Goal: Task Accomplishment & Management: Use online tool/utility

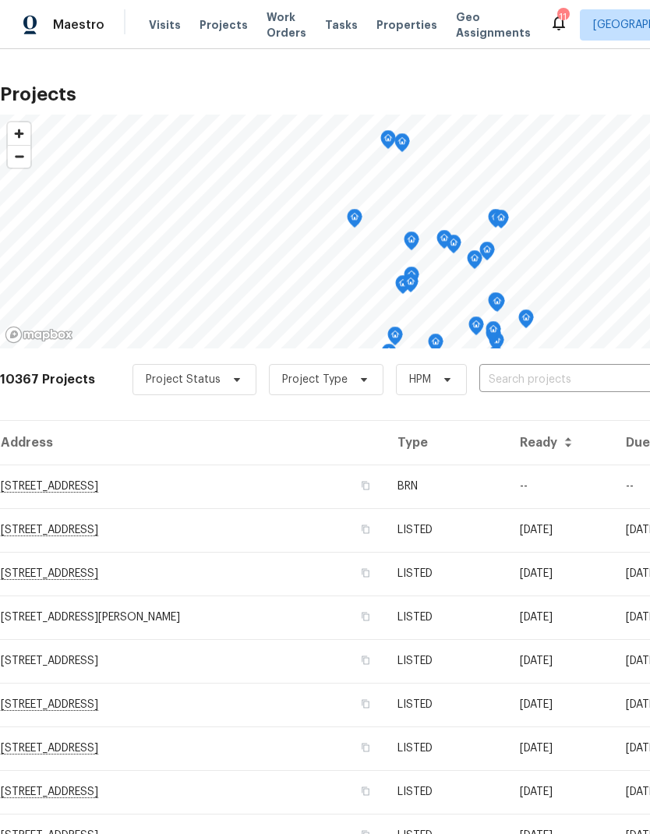
click at [520, 378] on input "text" at bounding box center [569, 380] width 179 height 24
type input "6424"
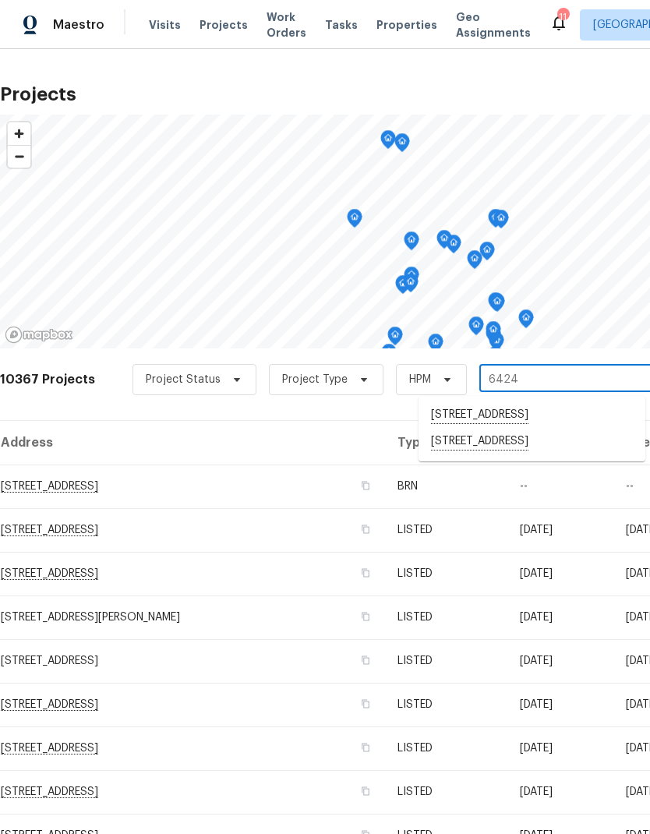
click at [530, 423] on li "[STREET_ADDRESS]" at bounding box center [532, 415] width 227 height 27
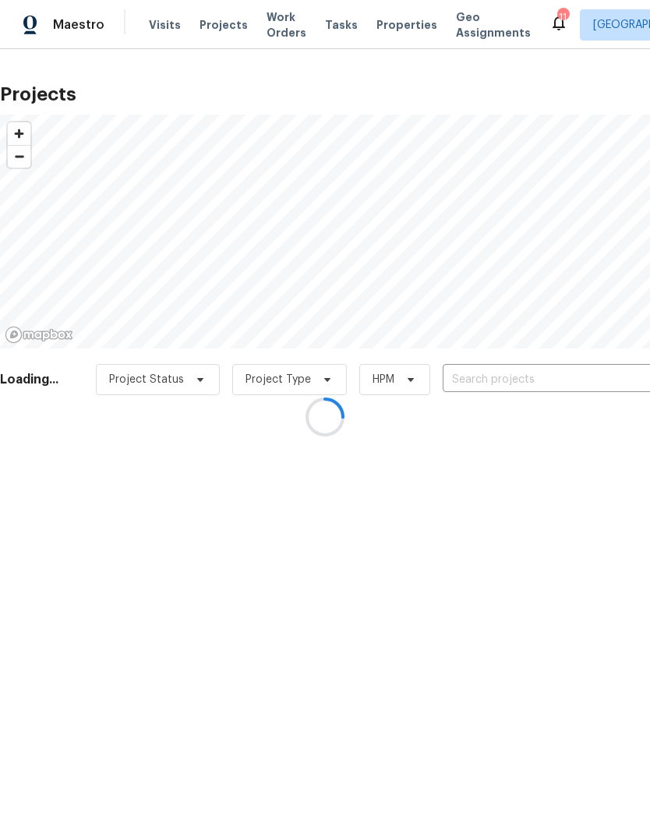
type input "[STREET_ADDRESS]"
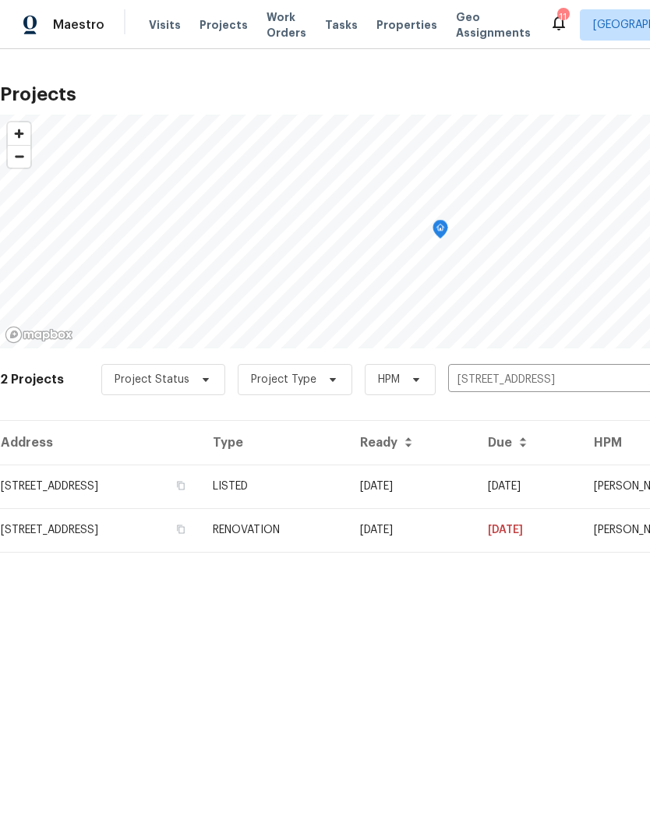
click at [348, 529] on td "RENOVATION" at bounding box center [273, 530] width 147 height 44
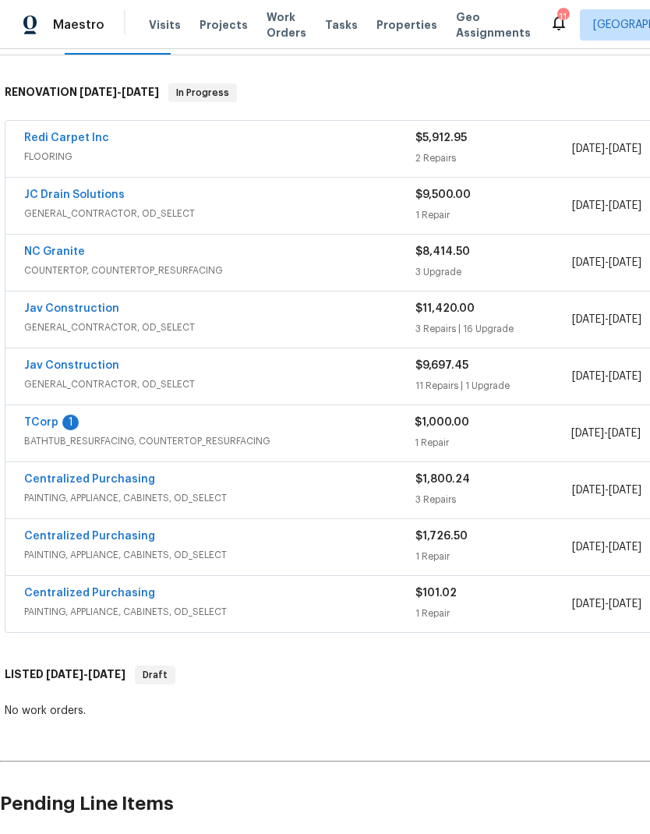
scroll to position [229, 0]
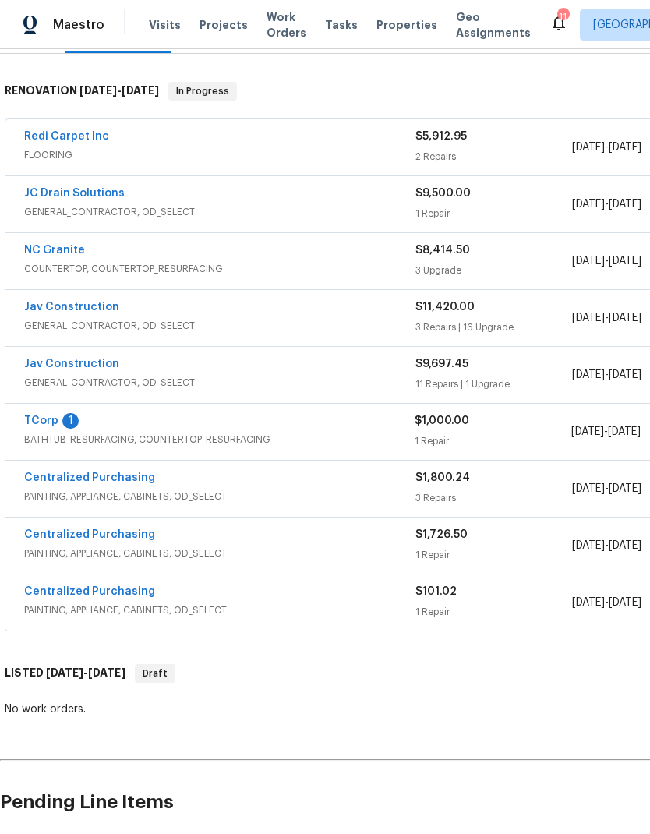
click at [47, 423] on link "TCorp" at bounding box center [41, 421] width 34 height 11
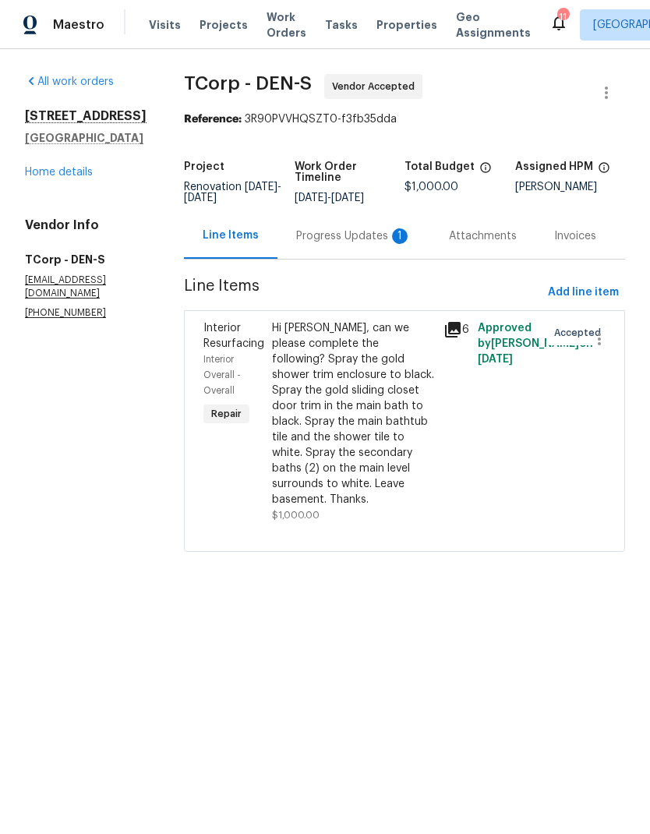
click at [359, 244] on div "Progress Updates 1" at bounding box center [353, 236] width 115 height 16
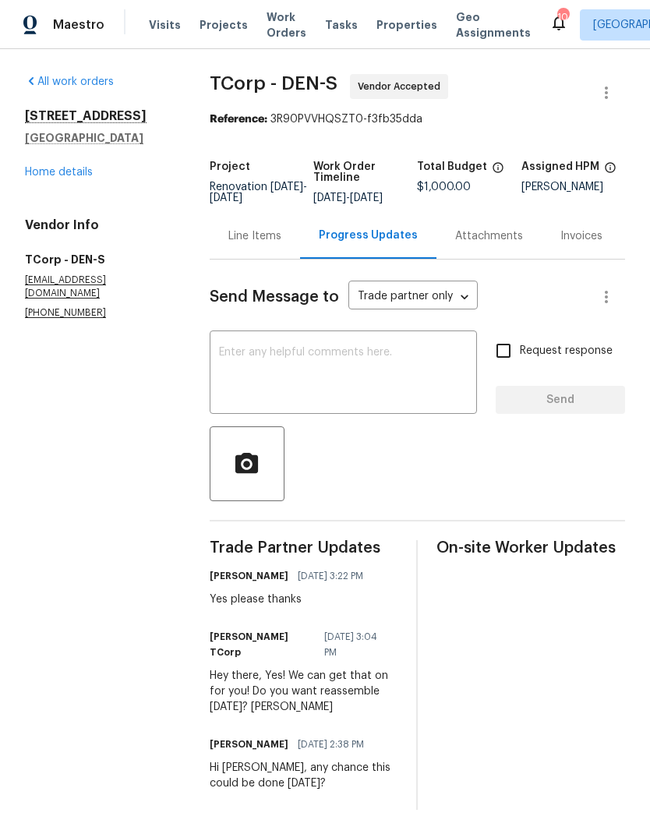
click at [388, 382] on textarea at bounding box center [343, 374] width 249 height 55
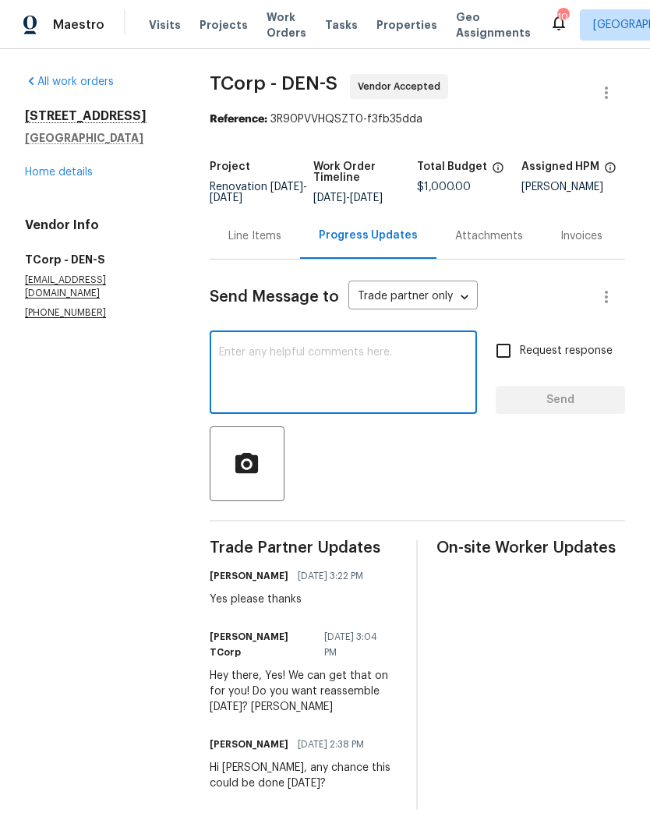
type textarea "T"
type textarea "Hi [PERSON_NAME], do you have the total for this one?"
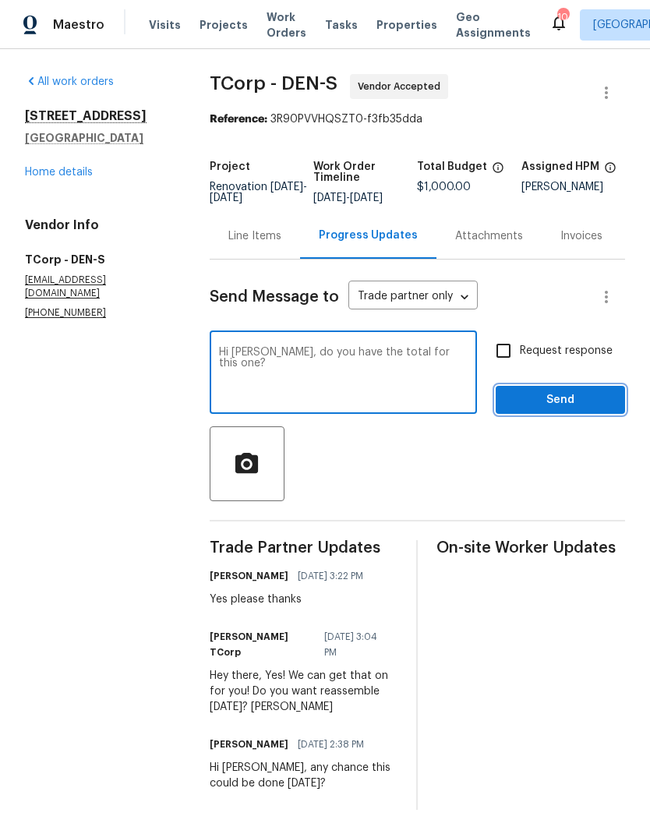
click at [568, 410] on span "Send" at bounding box center [560, 400] width 104 height 19
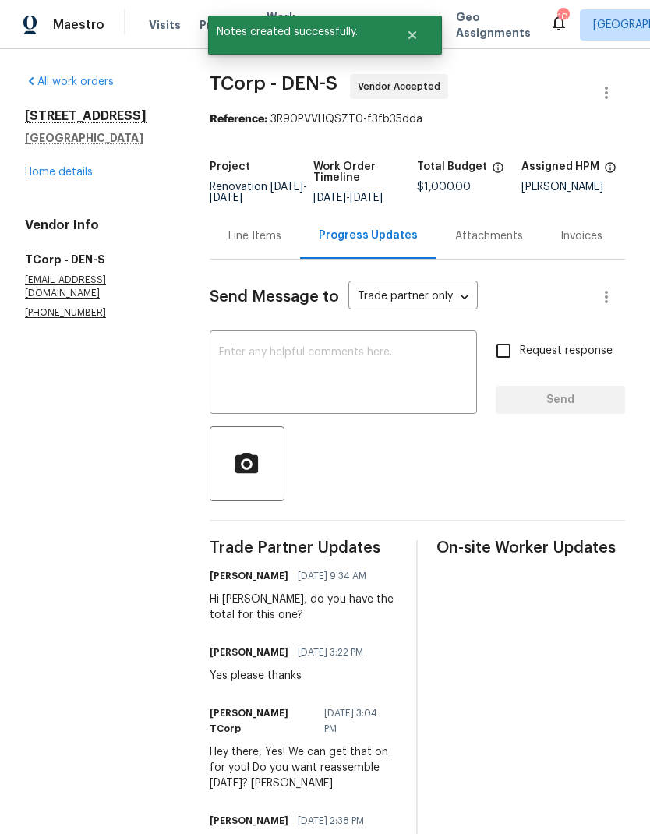
click at [69, 170] on link "Home details" at bounding box center [59, 172] width 68 height 11
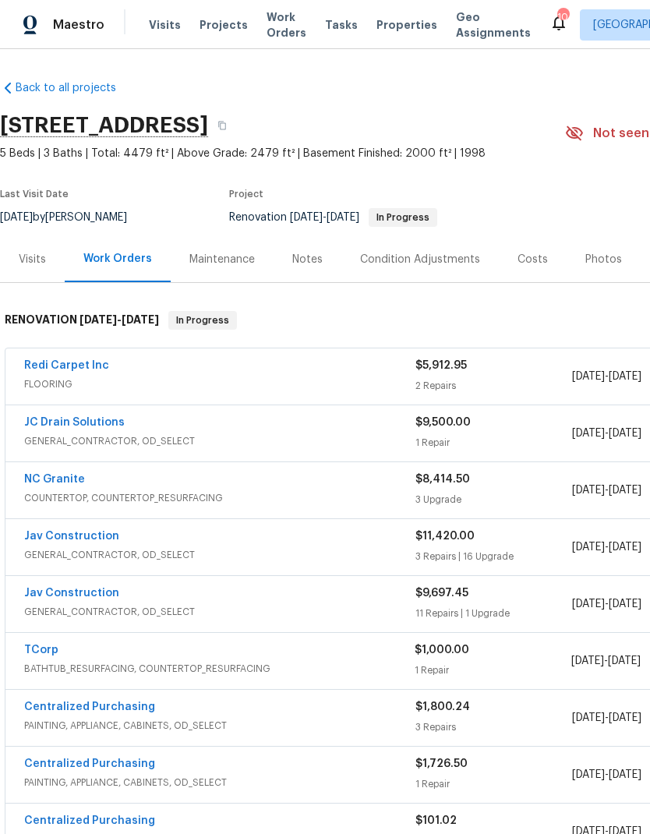
click at [83, 426] on link "JC Drain Solutions" at bounding box center [74, 422] width 101 height 11
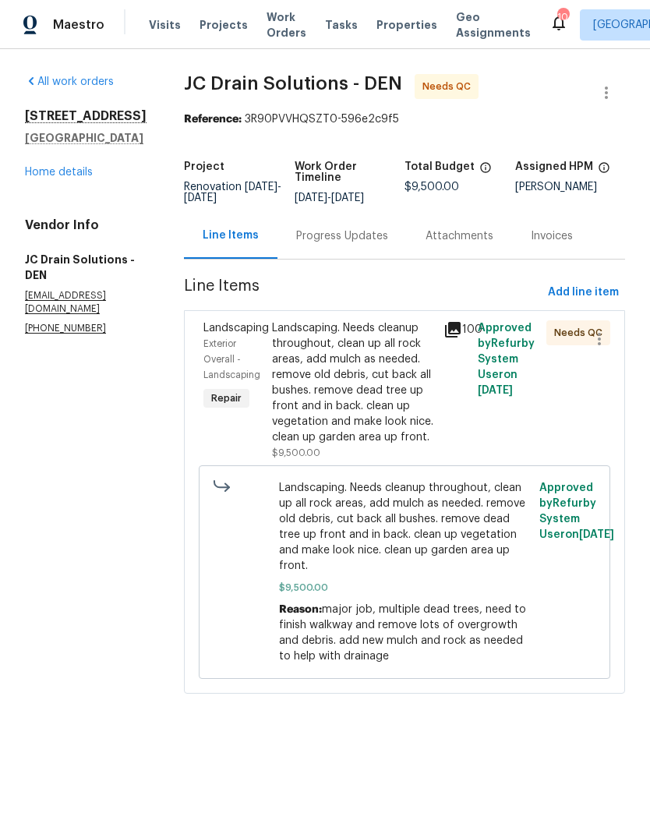
click at [458, 338] on icon at bounding box center [453, 330] width 16 height 16
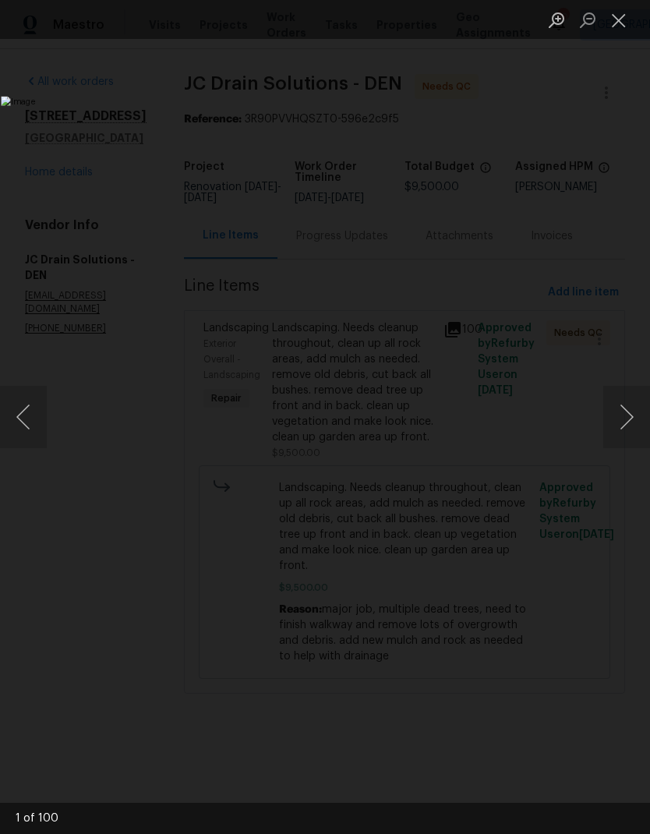
click at [501, 489] on img "Lightbox" at bounding box center [251, 417] width 501 height 642
click at [501, 469] on img "Lightbox" at bounding box center [251, 417] width 501 height 642
click at [619, 415] on button "Next image" at bounding box center [627, 417] width 47 height 62
click at [618, 406] on button "Next image" at bounding box center [627, 417] width 47 height 62
click at [619, 406] on button "Next image" at bounding box center [627, 417] width 47 height 62
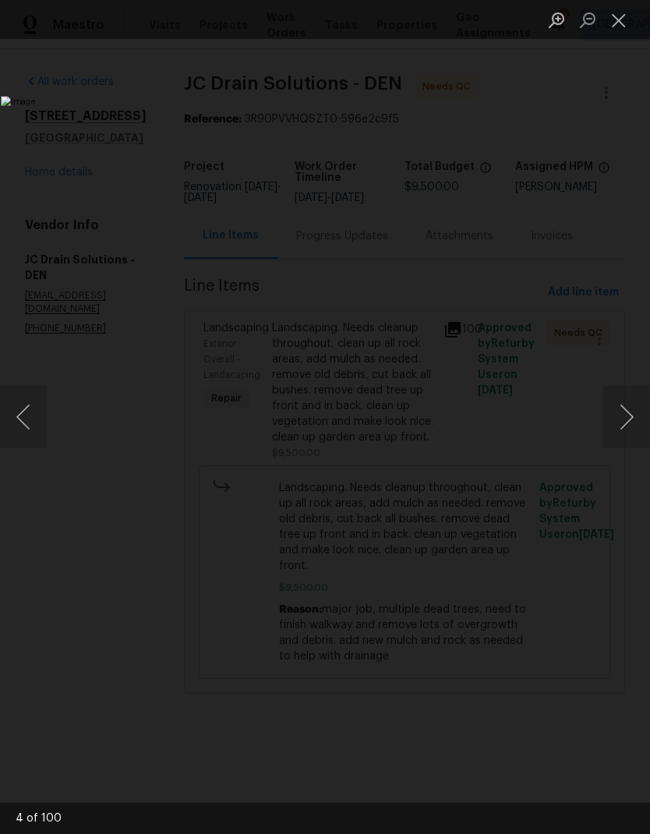
click at [618, 409] on button "Next image" at bounding box center [627, 417] width 47 height 62
click at [618, 408] on button "Next image" at bounding box center [627, 417] width 47 height 62
click at [621, 407] on button "Next image" at bounding box center [627, 417] width 47 height 62
click at [617, 406] on button "Next image" at bounding box center [627, 417] width 47 height 62
click at [609, 411] on button "Next image" at bounding box center [627, 417] width 47 height 62
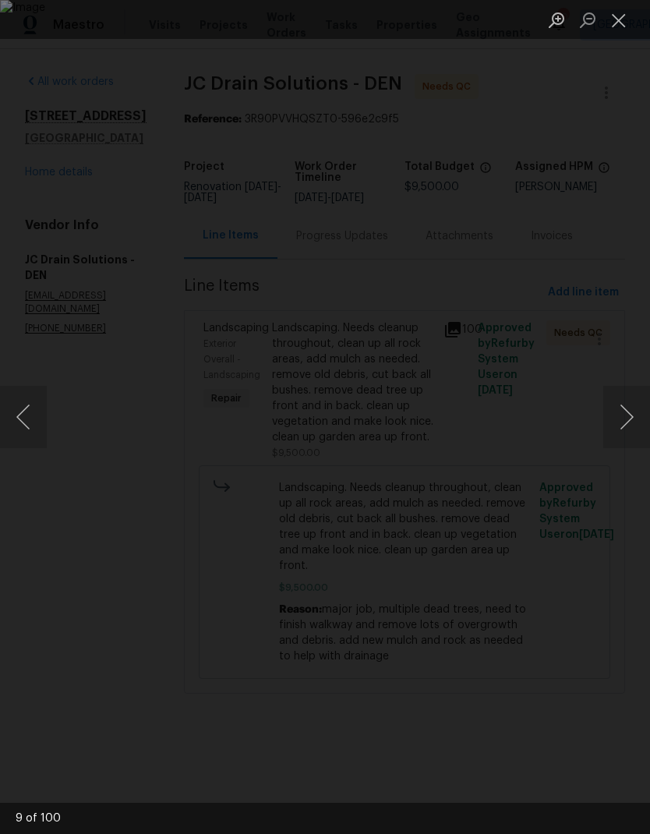
click at [618, 409] on button "Next image" at bounding box center [627, 417] width 47 height 62
click at [621, 406] on button "Next image" at bounding box center [627, 417] width 47 height 62
click at [620, 406] on button "Next image" at bounding box center [627, 417] width 47 height 62
click at [618, 410] on button "Next image" at bounding box center [627, 417] width 47 height 62
click at [619, 409] on button "Next image" at bounding box center [627, 417] width 47 height 62
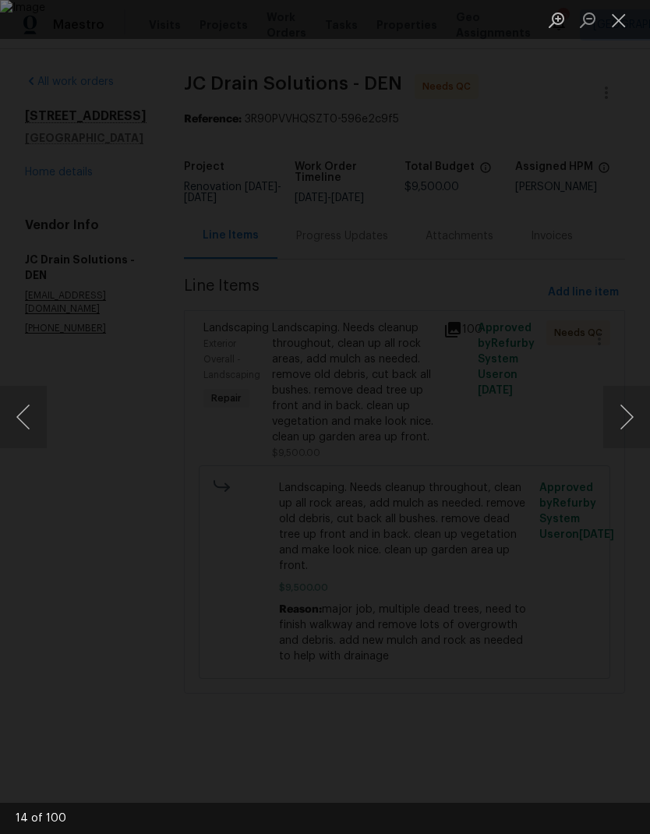
click at [618, 410] on button "Next image" at bounding box center [627, 417] width 47 height 62
click at [625, 405] on button "Next image" at bounding box center [627, 417] width 47 height 62
click at [619, 408] on button "Next image" at bounding box center [627, 417] width 47 height 62
click at [623, 405] on button "Next image" at bounding box center [627, 417] width 47 height 62
click at [621, 407] on button "Next image" at bounding box center [627, 417] width 47 height 62
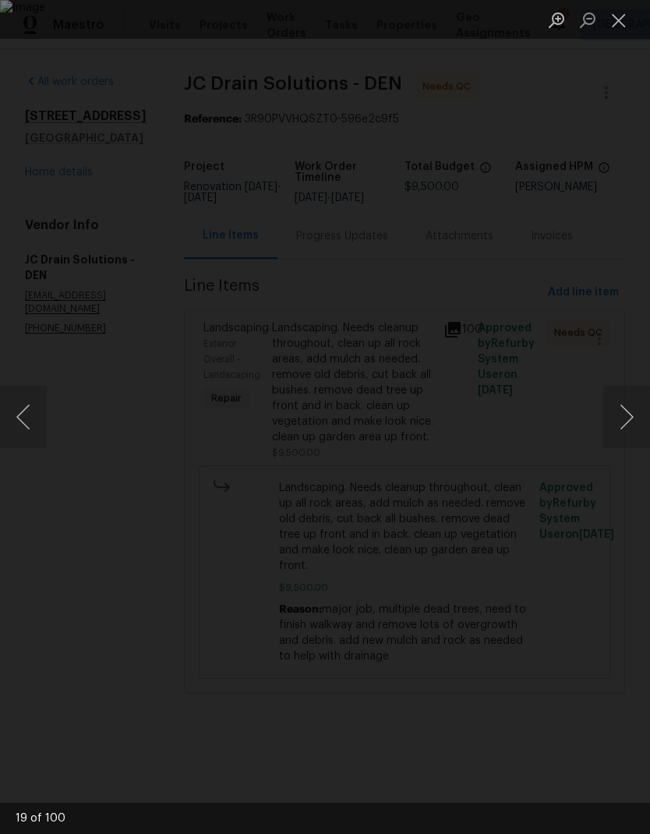
click at [41, 416] on button "Previous image" at bounding box center [23, 417] width 47 height 62
click at [624, 405] on button "Next image" at bounding box center [627, 417] width 47 height 62
click at [620, 410] on button "Next image" at bounding box center [627, 417] width 47 height 62
click at [619, 409] on button "Next image" at bounding box center [627, 417] width 47 height 62
click at [620, 409] on button "Next image" at bounding box center [627, 417] width 47 height 62
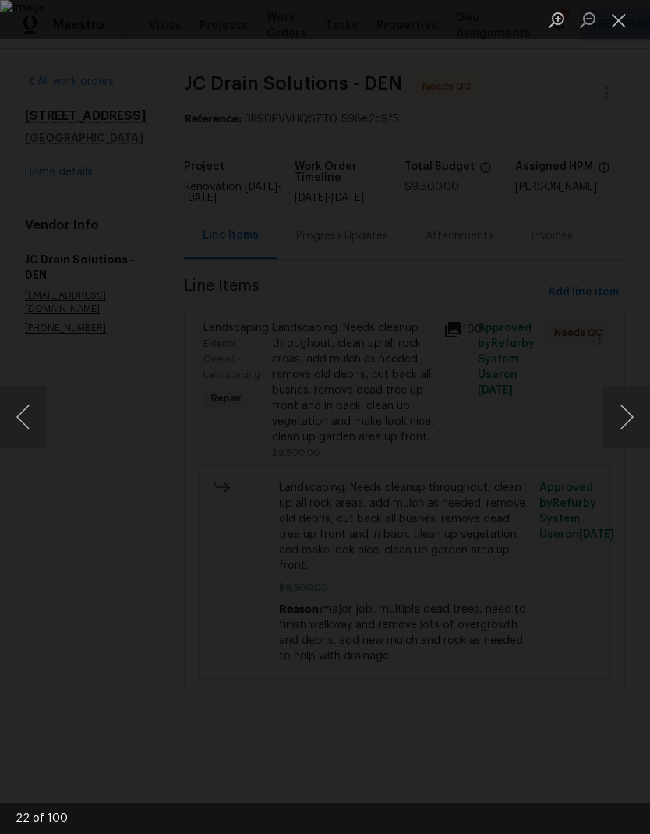
click at [621, 407] on button "Next image" at bounding box center [627, 417] width 47 height 62
click at [618, 411] on button "Next image" at bounding box center [627, 417] width 47 height 62
click at [618, 409] on button "Next image" at bounding box center [627, 417] width 47 height 62
click at [618, 408] on button "Next image" at bounding box center [627, 417] width 47 height 62
click at [623, 404] on button "Next image" at bounding box center [627, 417] width 47 height 62
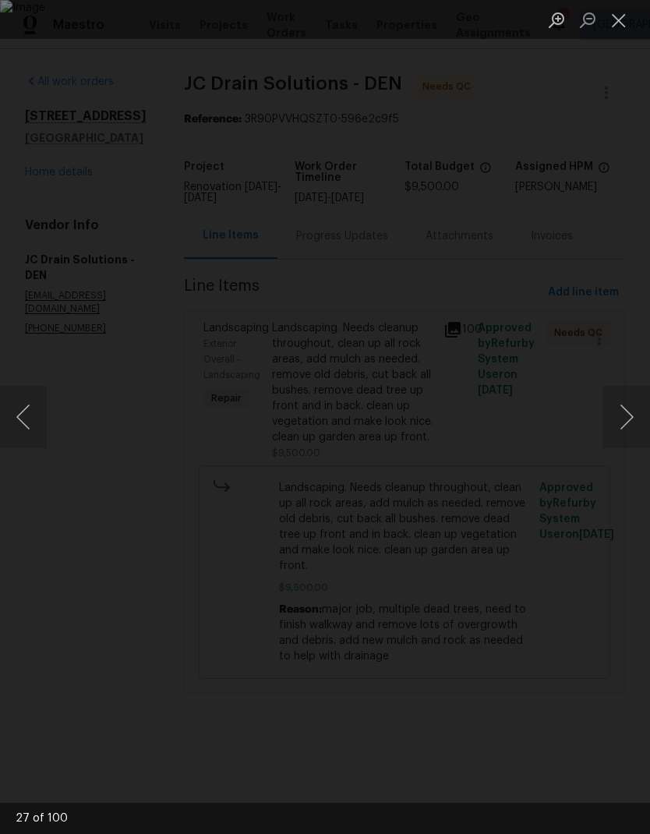
click at [621, 406] on button "Next image" at bounding box center [627, 417] width 47 height 62
click at [622, 403] on button "Next image" at bounding box center [627, 417] width 47 height 62
click at [622, 405] on button "Next image" at bounding box center [627, 417] width 47 height 62
click at [621, 405] on button "Next image" at bounding box center [627, 417] width 47 height 62
click at [623, 403] on button "Next image" at bounding box center [627, 417] width 47 height 62
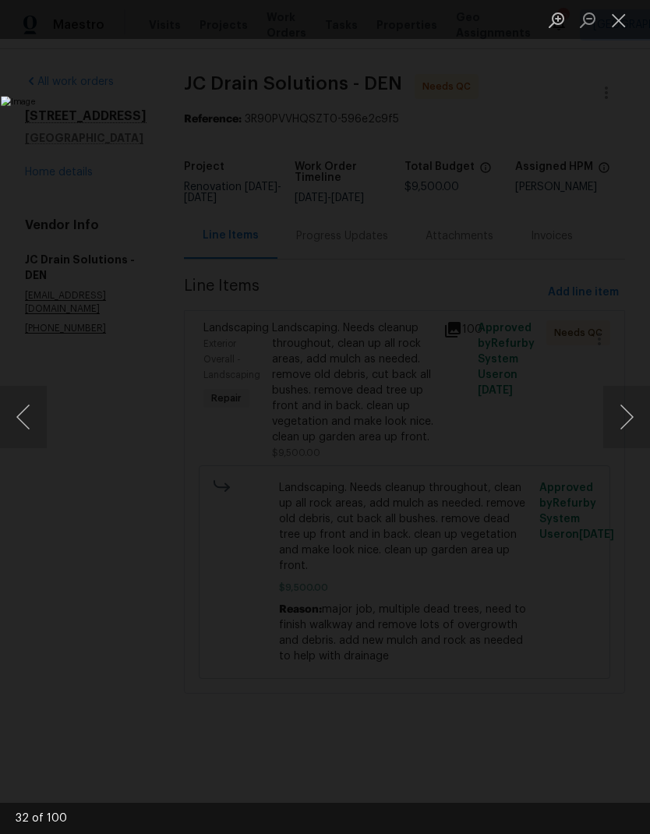
click at [622, 404] on button "Next image" at bounding box center [627, 417] width 47 height 62
click at [624, 400] on button "Next image" at bounding box center [627, 417] width 47 height 62
click at [620, 404] on button "Next image" at bounding box center [627, 417] width 47 height 62
click at [621, 403] on button "Next image" at bounding box center [627, 417] width 47 height 62
click at [620, 403] on button "Next image" at bounding box center [627, 417] width 47 height 62
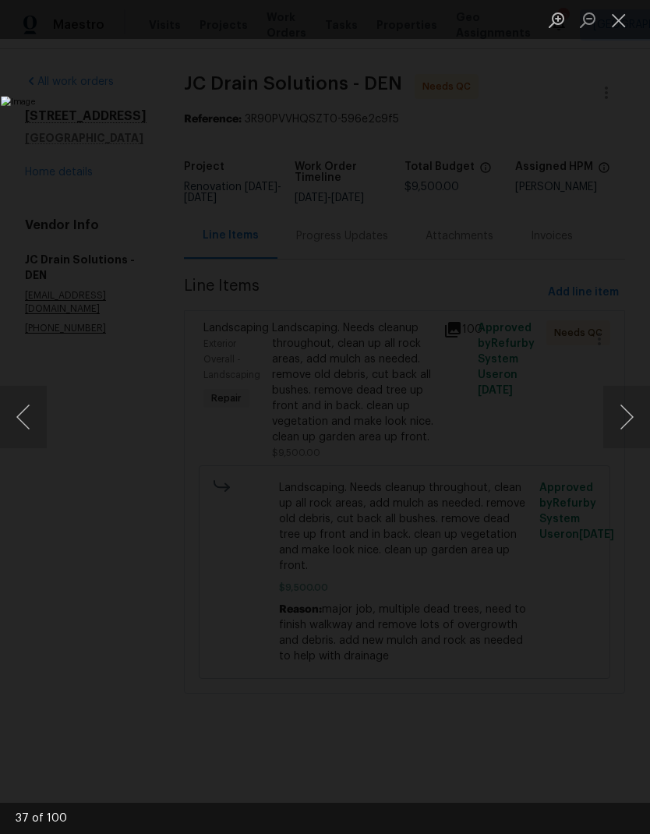
click at [621, 405] on button "Next image" at bounding box center [627, 417] width 47 height 62
click at [625, 400] on button "Next image" at bounding box center [627, 417] width 47 height 62
click at [623, 400] on button "Next image" at bounding box center [627, 417] width 47 height 62
click at [624, 399] on button "Next image" at bounding box center [627, 417] width 47 height 62
click at [624, 398] on button "Next image" at bounding box center [627, 417] width 47 height 62
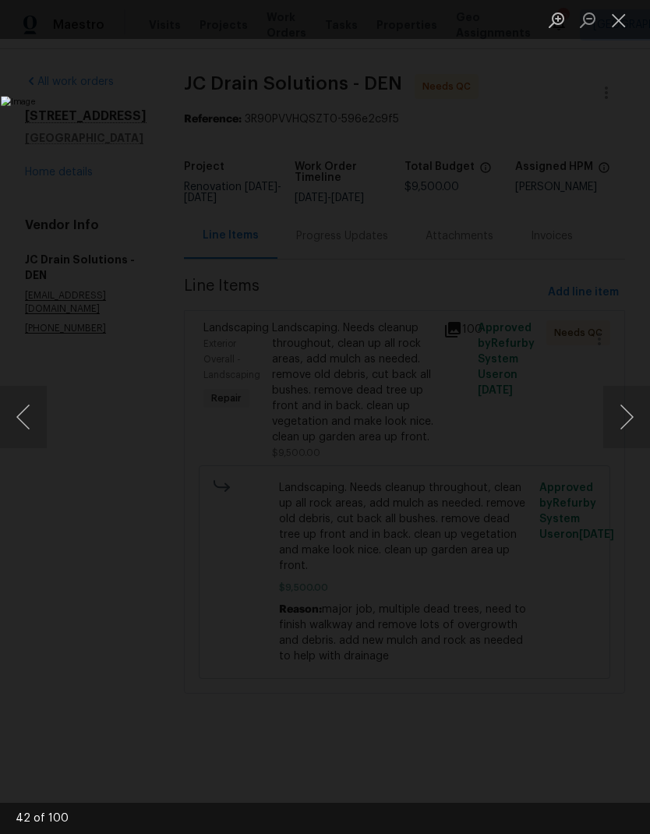
click at [624, 398] on button "Next image" at bounding box center [627, 417] width 47 height 62
click at [624, 399] on button "Next image" at bounding box center [627, 417] width 47 height 62
click at [621, 399] on button "Next image" at bounding box center [627, 417] width 47 height 62
click at [621, 398] on button "Next image" at bounding box center [627, 417] width 47 height 62
click at [615, 401] on button "Next image" at bounding box center [627, 417] width 47 height 62
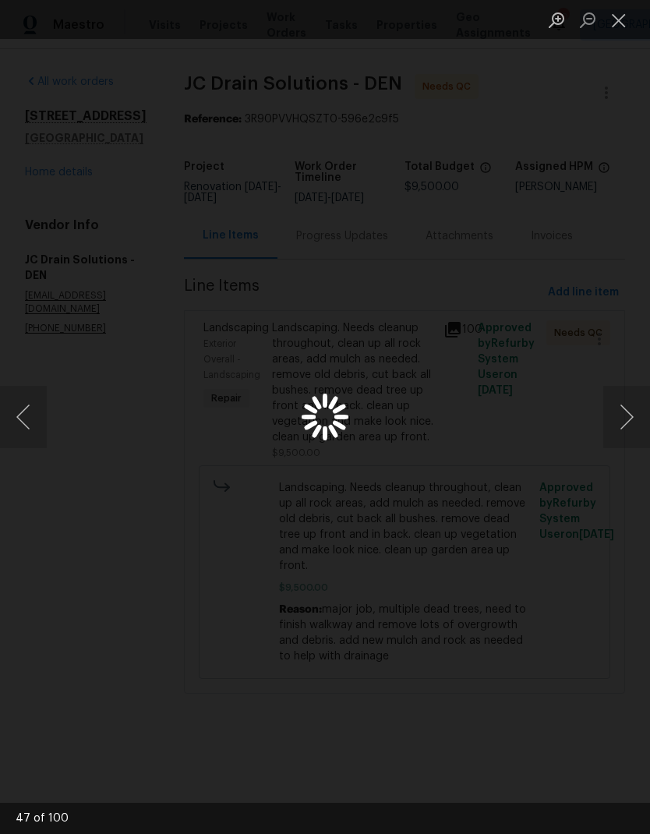
click at [614, 400] on button "Next image" at bounding box center [627, 417] width 47 height 62
click at [615, 34] on button "Close lightbox" at bounding box center [619, 19] width 31 height 27
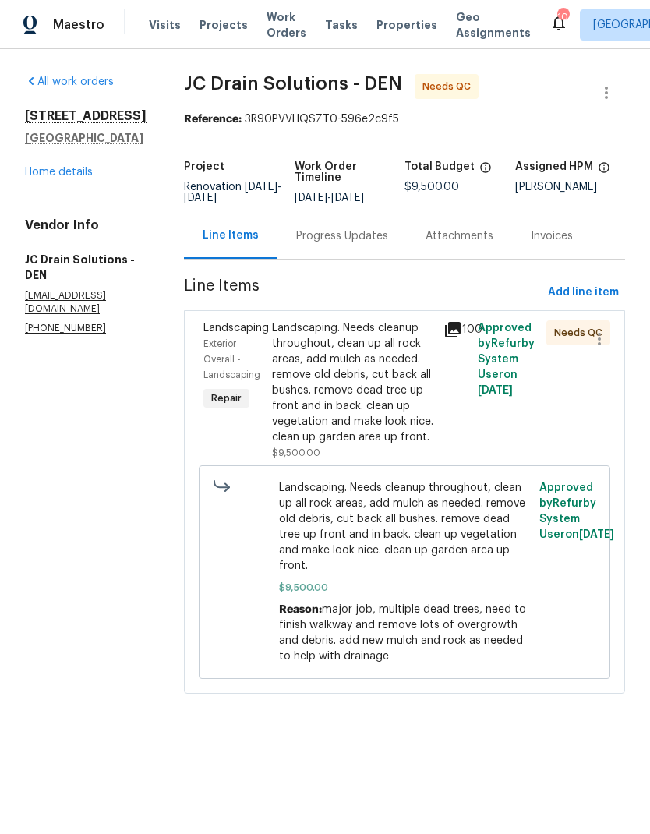
click at [65, 176] on link "Home details" at bounding box center [59, 172] width 68 height 11
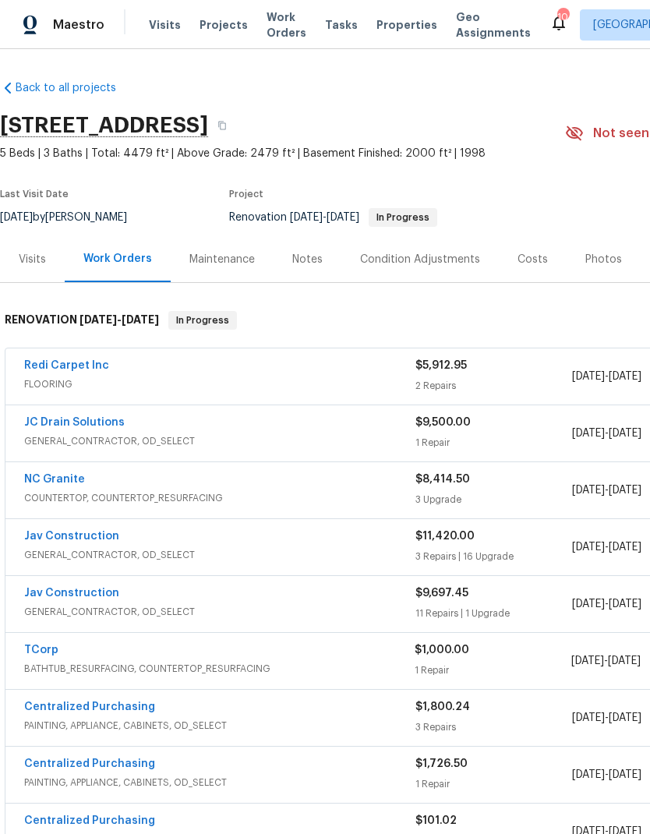
click at [273, 21] on span "Work Orders" at bounding box center [287, 24] width 40 height 31
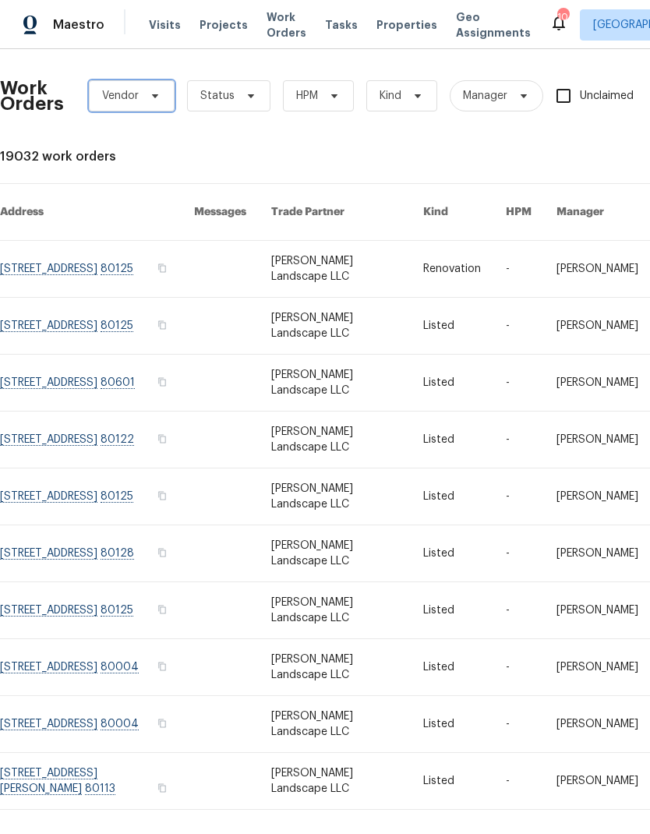
click at [158, 97] on icon at bounding box center [155, 96] width 12 height 12
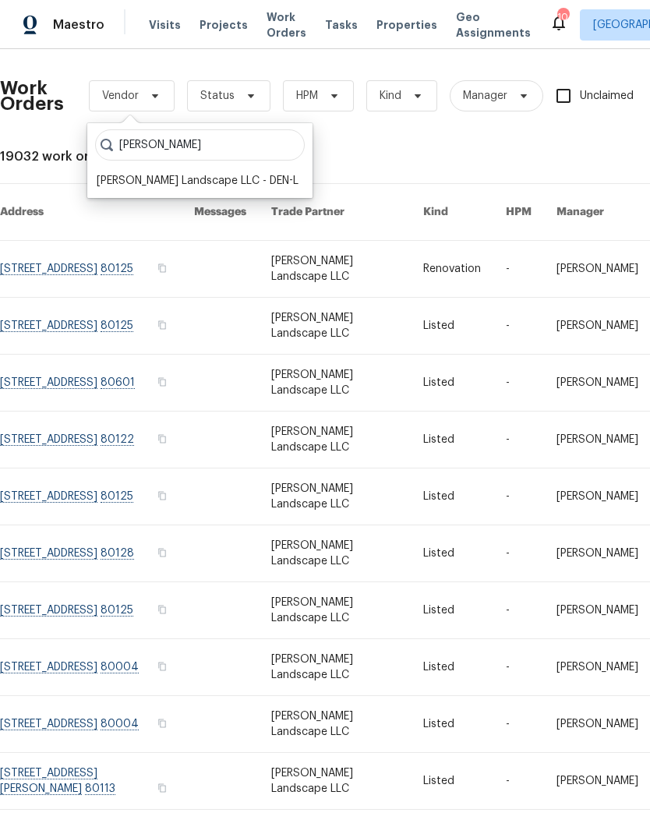
type input "[PERSON_NAME]"
click at [191, 182] on div "[PERSON_NAME] Landscape LLC - DEN-L" at bounding box center [198, 181] width 202 height 16
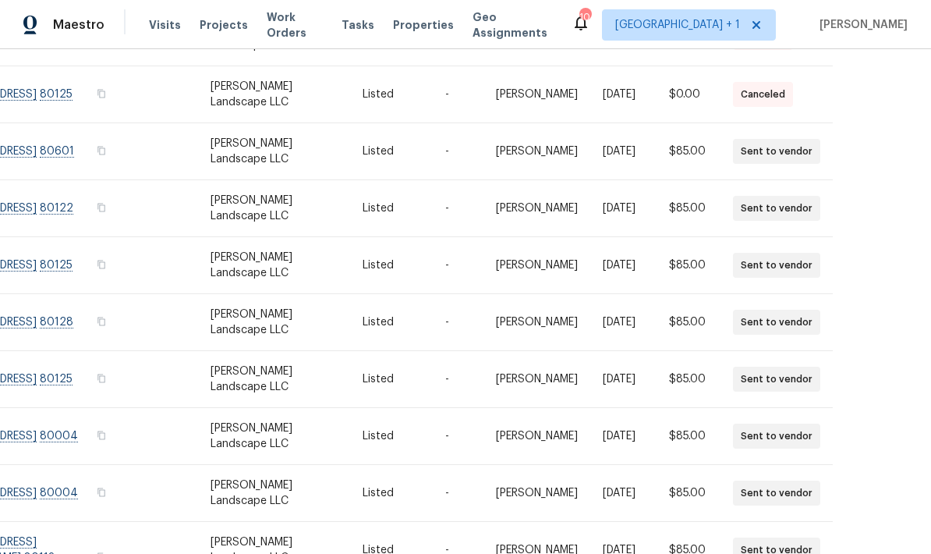
scroll to position [62, 0]
click at [650, 531] on div "Work Orders [PERSON_NAME] Landscape LLC - DEN-L Status HPM Kind Manager Unclaim…" at bounding box center [465, 301] width 931 height 504
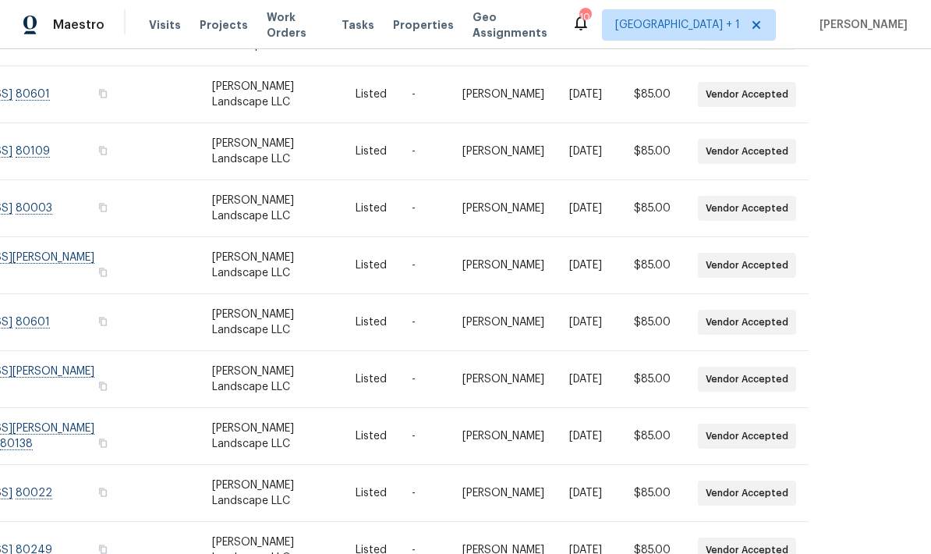
click at [650, 530] on div "Work Orders [PERSON_NAME] Landscape LLC - DEN-L Status HPM Kind Manager Unclaim…" at bounding box center [465, 301] width 931 height 504
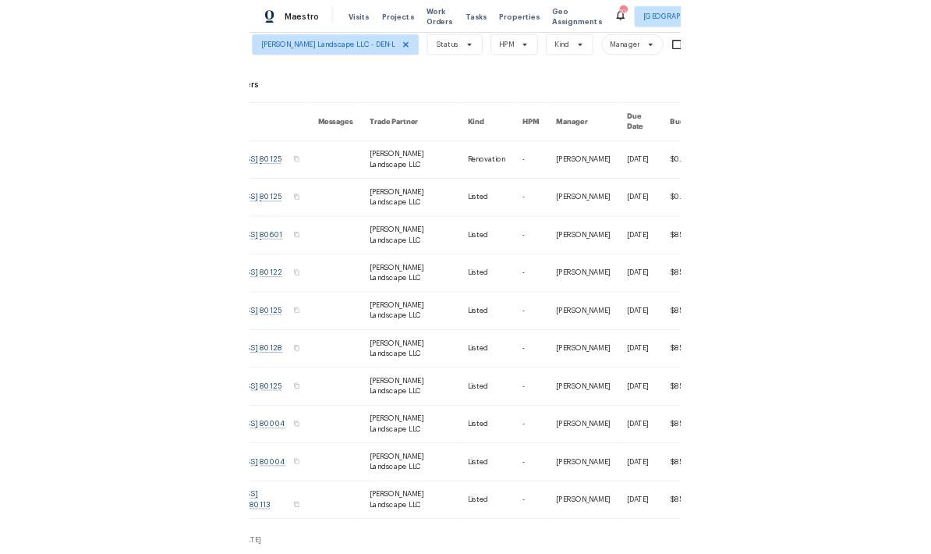
scroll to position [0, 85]
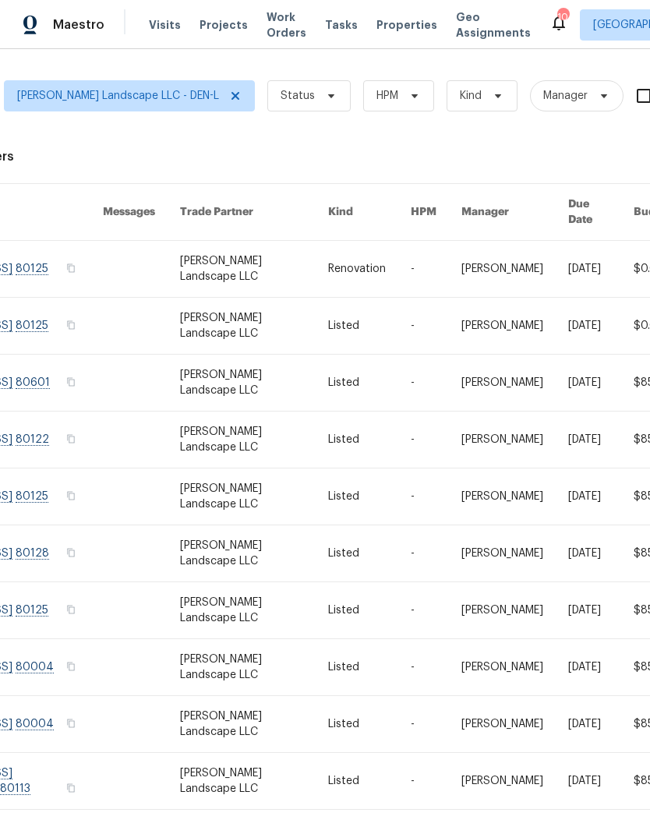
click at [394, 29] on span "Properties" at bounding box center [407, 25] width 61 height 16
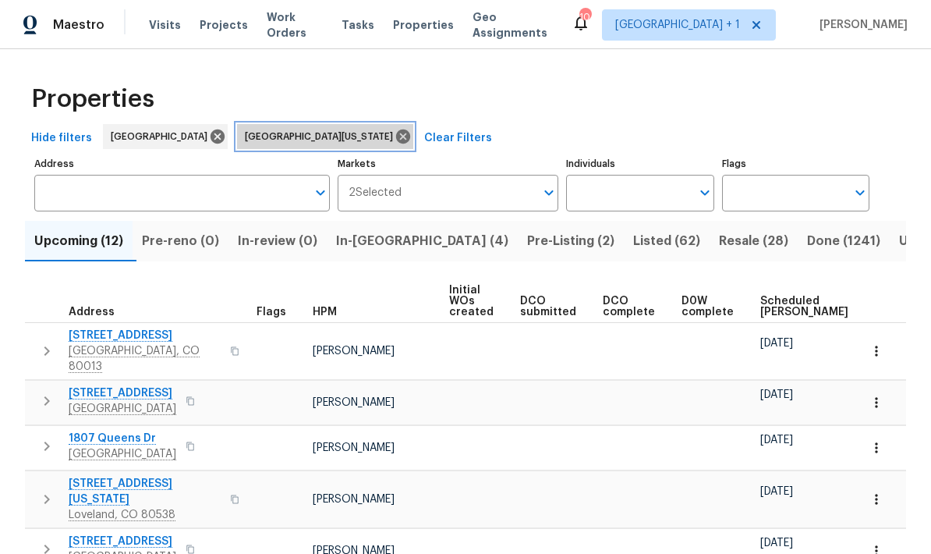
click at [395, 143] on icon at bounding box center [403, 136] width 17 height 17
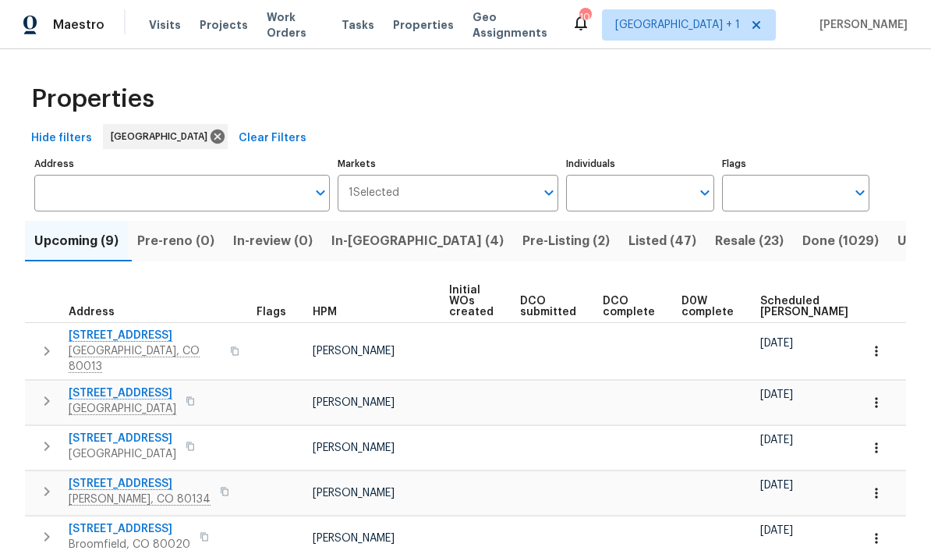
click at [522, 246] on span "Pre-Listing (2)" at bounding box center [565, 241] width 87 height 22
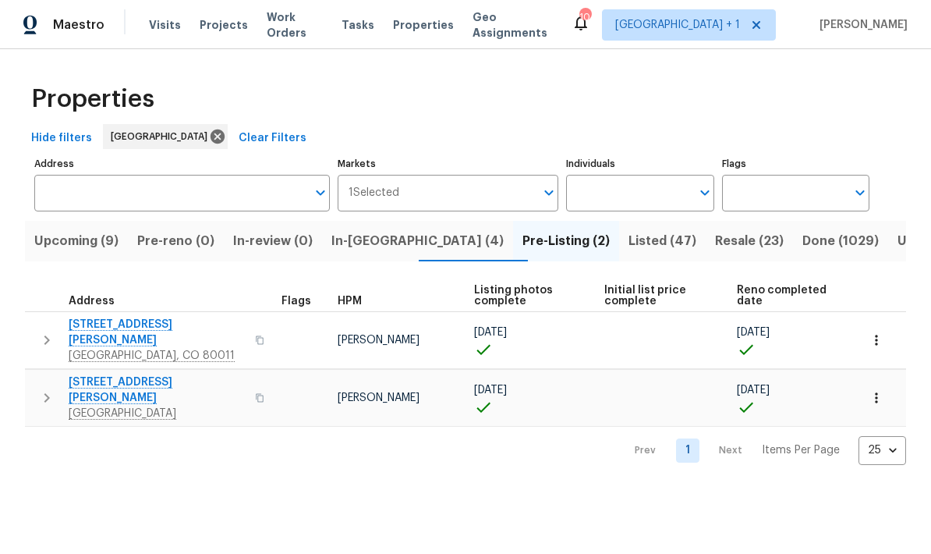
click at [376, 245] on span "In-[GEOGRAPHIC_DATA] (4)" at bounding box center [417, 241] width 172 height 22
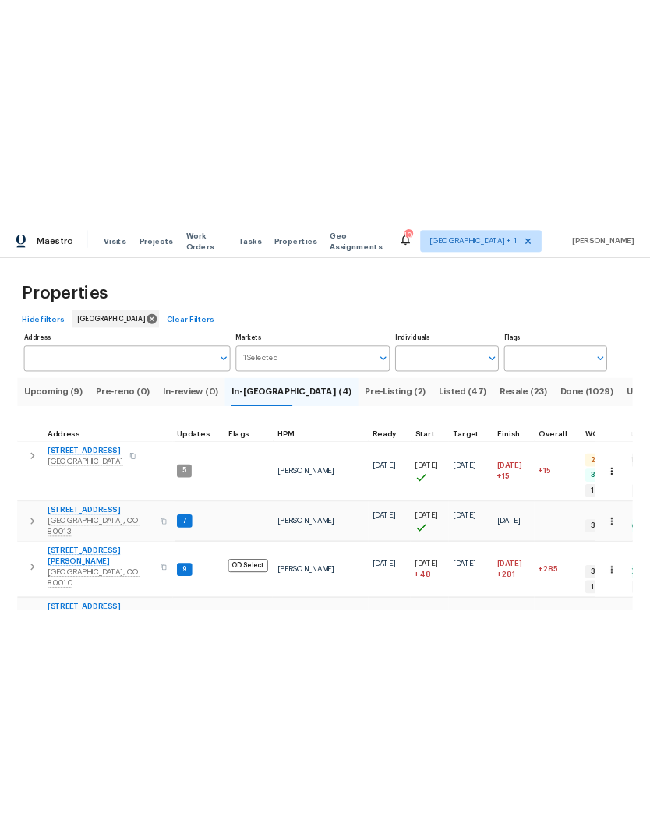
scroll to position [0, 3]
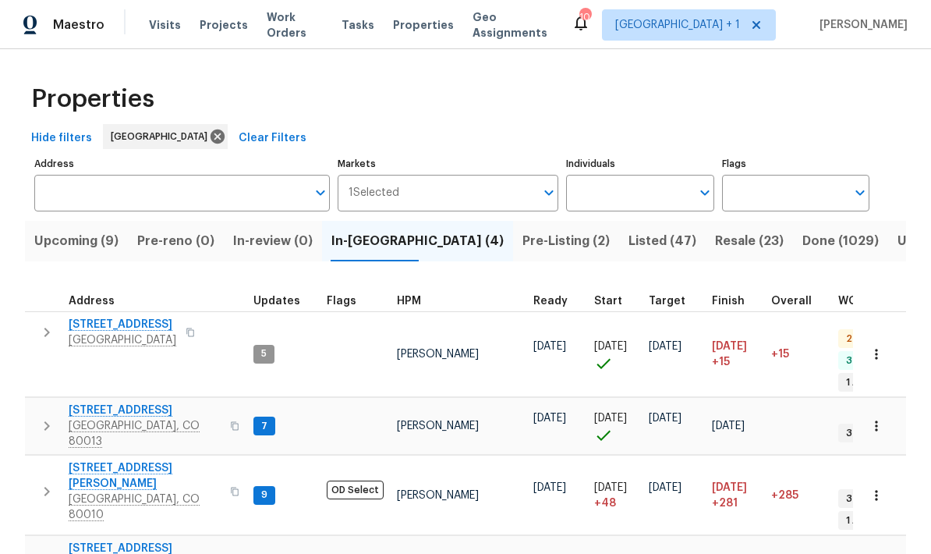
click at [83, 246] on span "Upcoming (9)" at bounding box center [76, 241] width 84 height 22
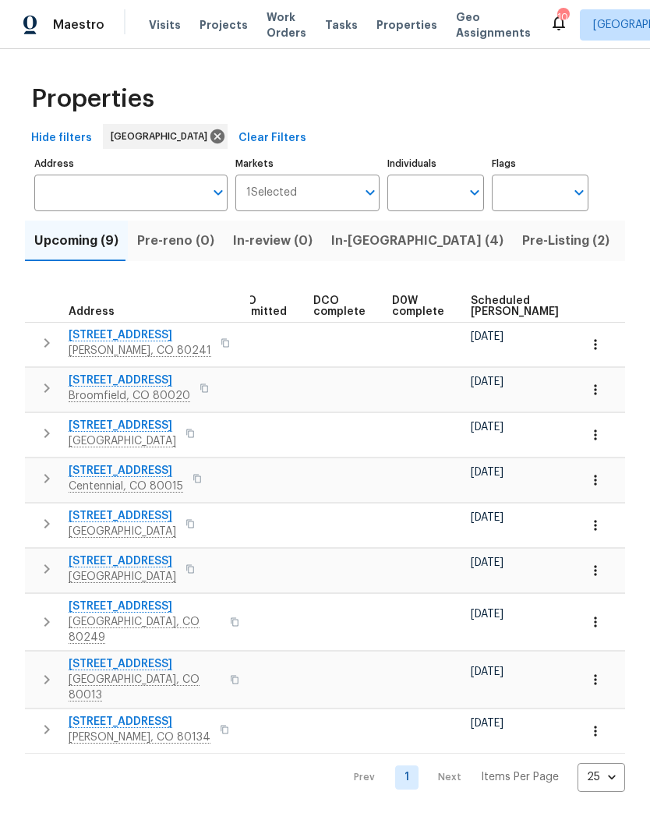
scroll to position [0, 274]
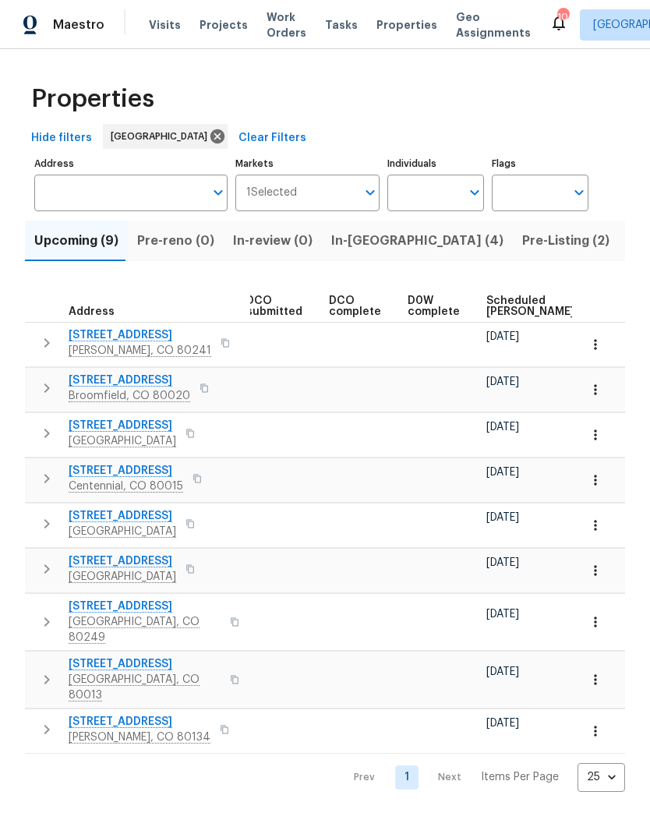
click at [499, 303] on span "Scheduled [PERSON_NAME]" at bounding box center [531, 307] width 88 height 22
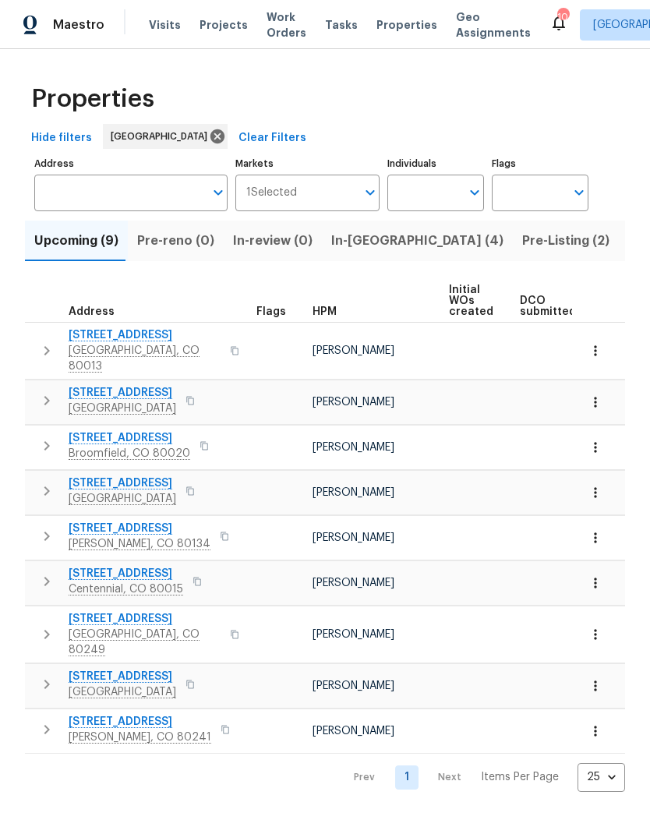
click at [628, 242] on span "Listed (47)" at bounding box center [662, 241] width 68 height 22
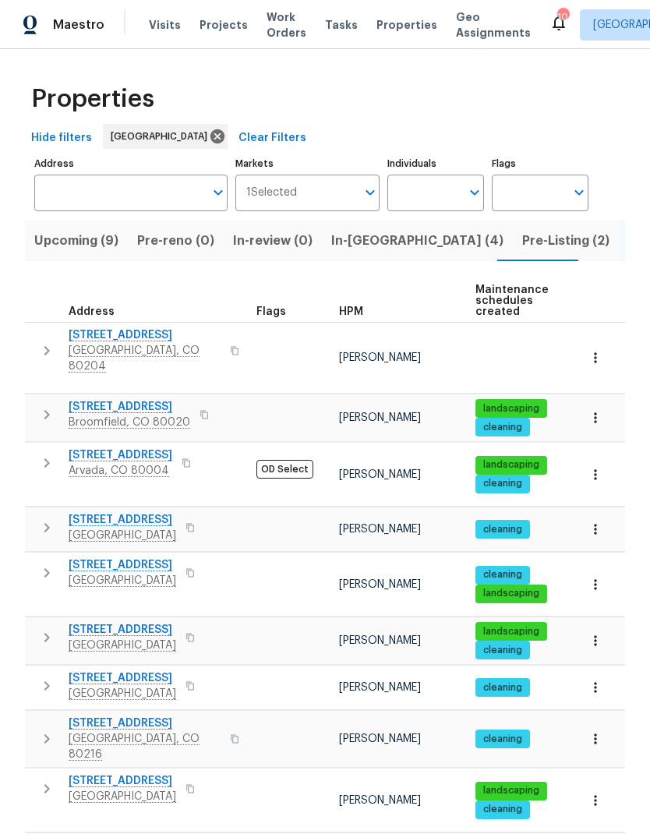
click at [133, 774] on span "[STREET_ADDRESS]" at bounding box center [123, 782] width 108 height 16
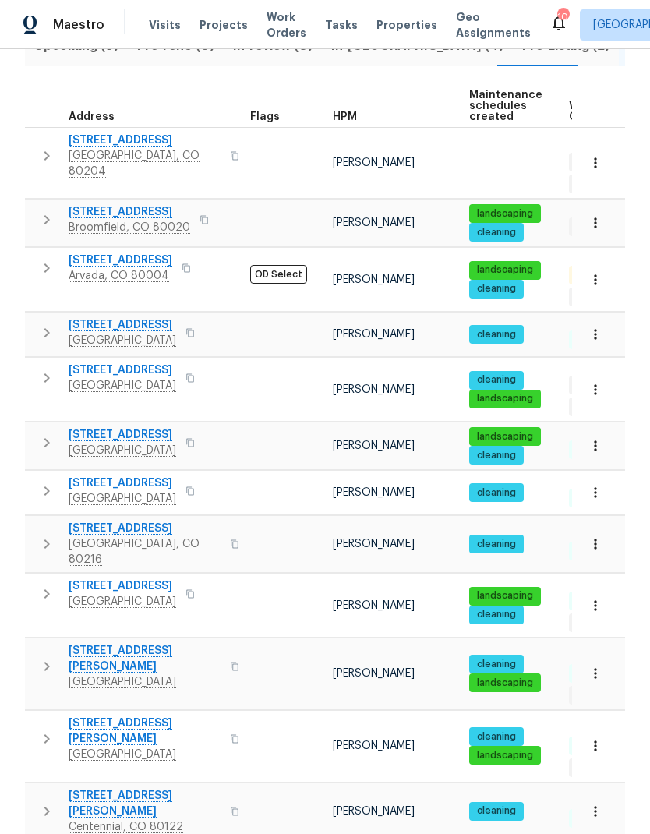
scroll to position [199, 0]
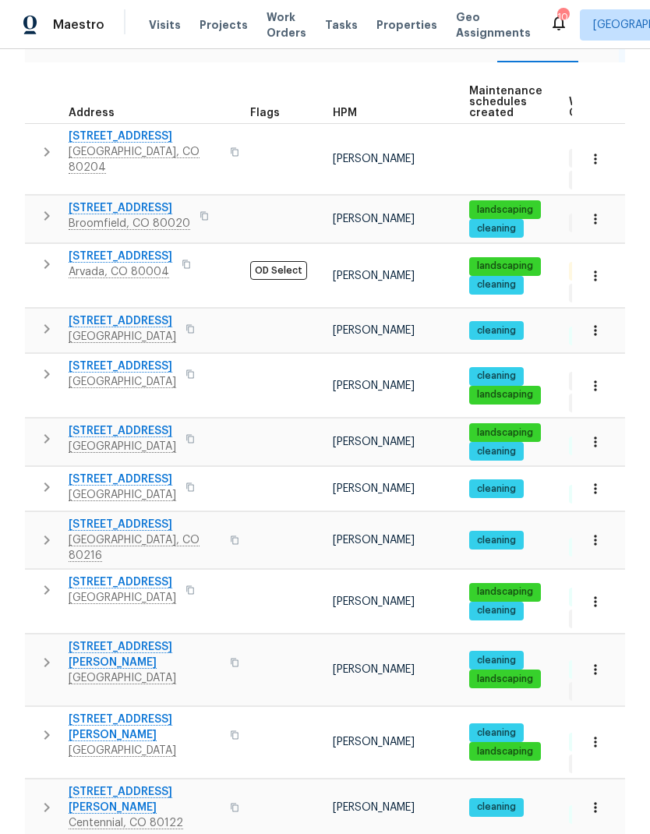
click at [153, 639] on span "[STREET_ADDRESS][PERSON_NAME]" at bounding box center [145, 654] width 152 height 31
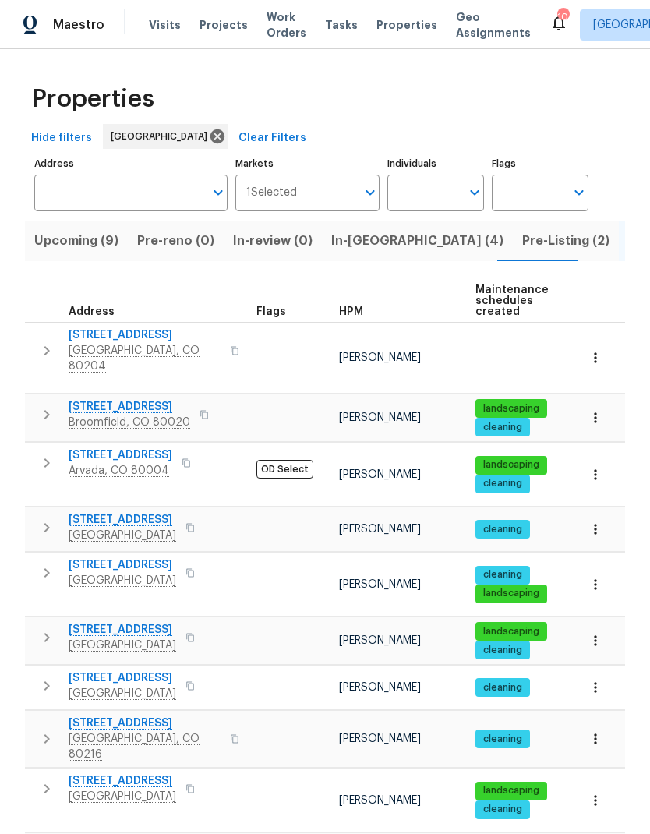
scroll to position [0, 0]
click at [356, 243] on span "In-[GEOGRAPHIC_DATA] (4)" at bounding box center [417, 241] width 172 height 22
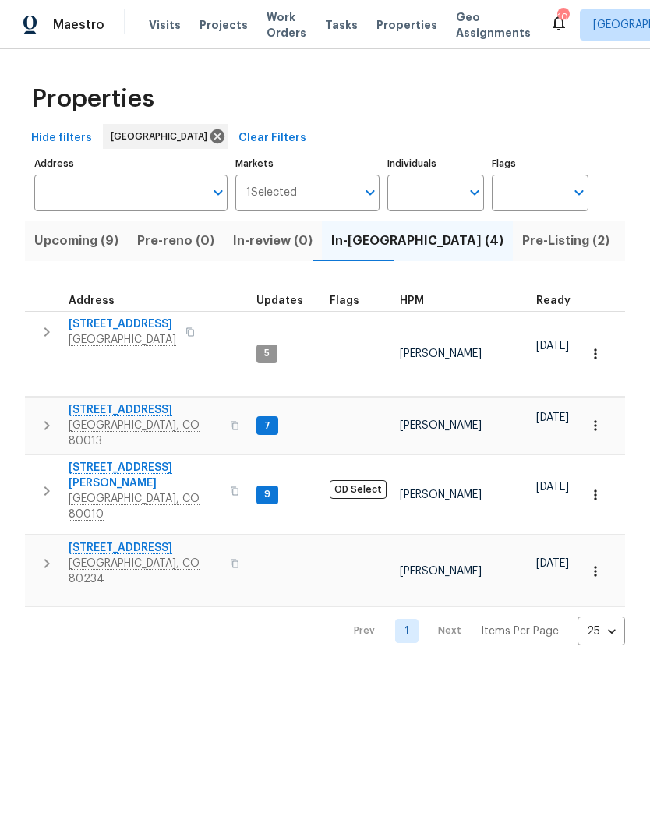
click at [143, 540] on span "[STREET_ADDRESS]" at bounding box center [145, 548] width 152 height 16
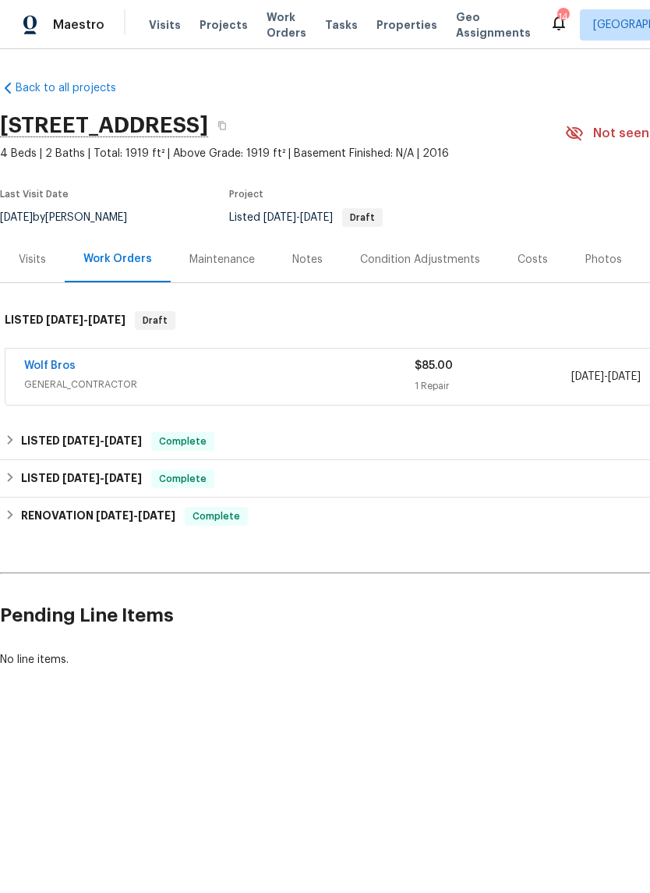
click at [50, 363] on link "Wolf Bros" at bounding box center [49, 365] width 51 height 11
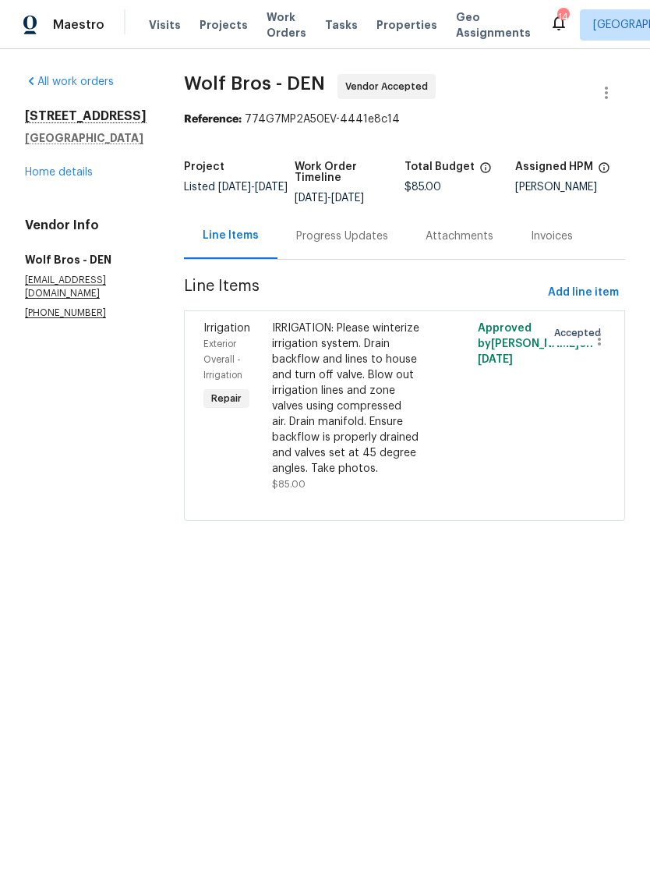
click at [61, 178] on link "Home details" at bounding box center [59, 172] width 68 height 11
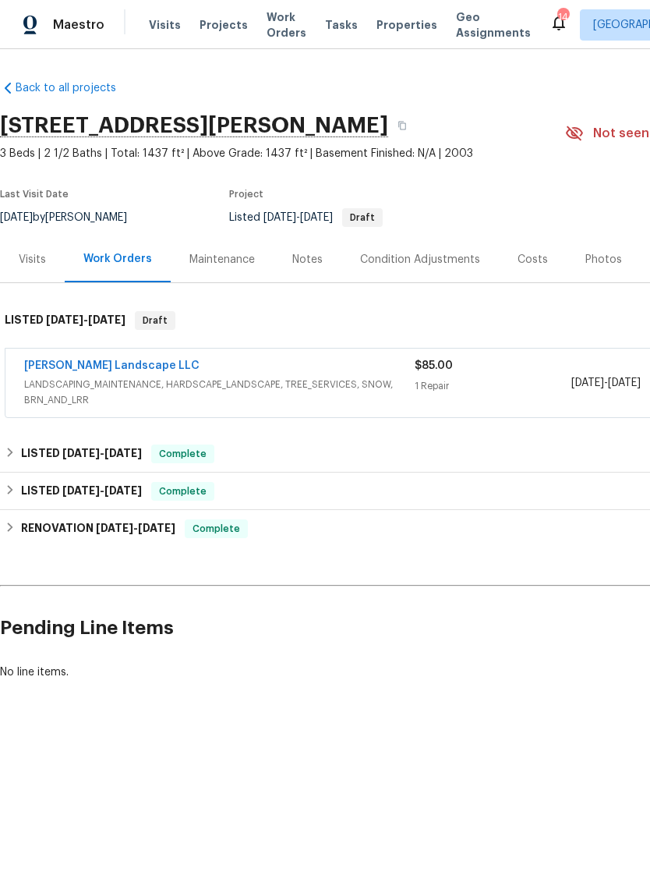
click at [82, 363] on link "Dalia Landscape LLC" at bounding box center [111, 365] width 175 height 11
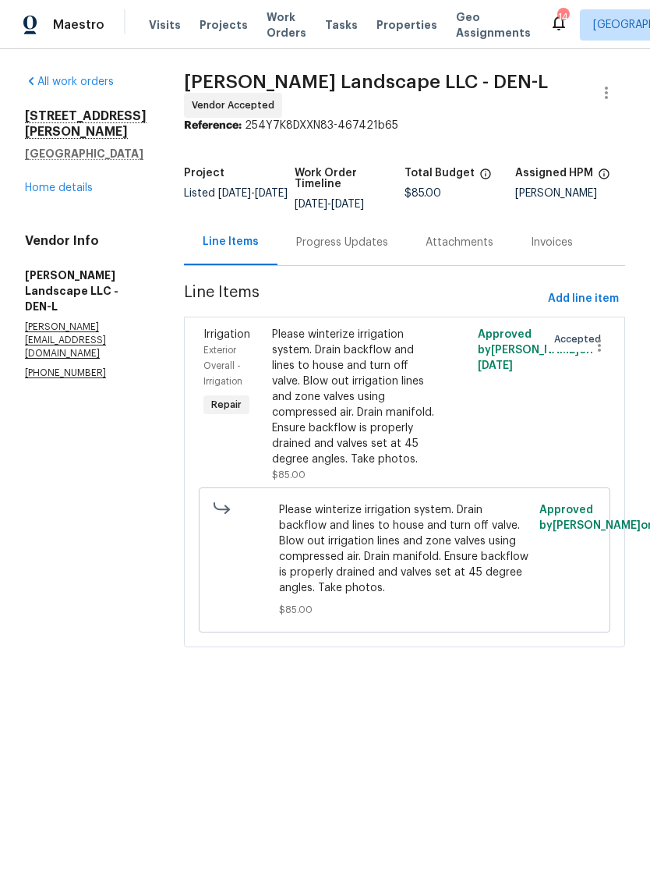
click at [55, 188] on link "Home details" at bounding box center [59, 187] width 68 height 11
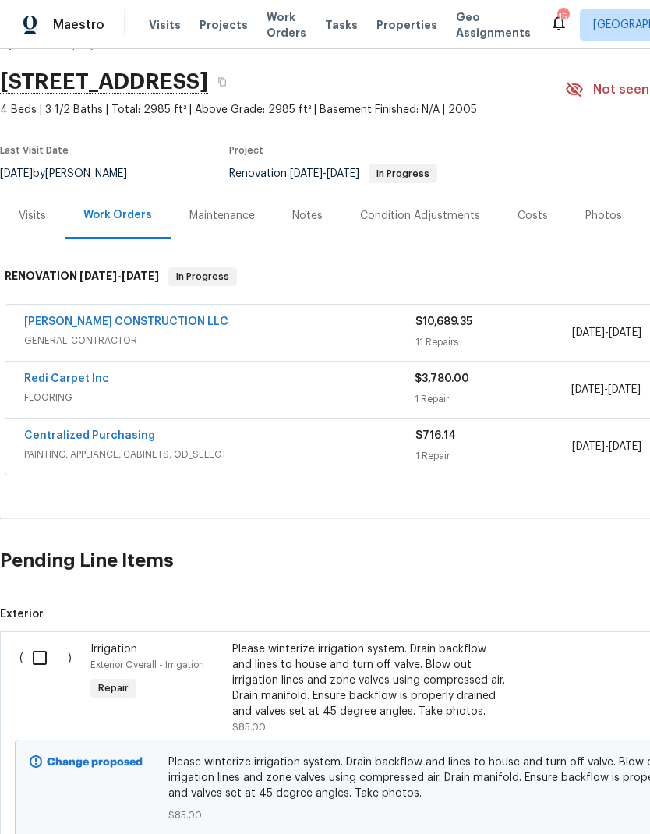
scroll to position [44, 0]
